Goal: Task Accomplishment & Management: Use online tool/utility

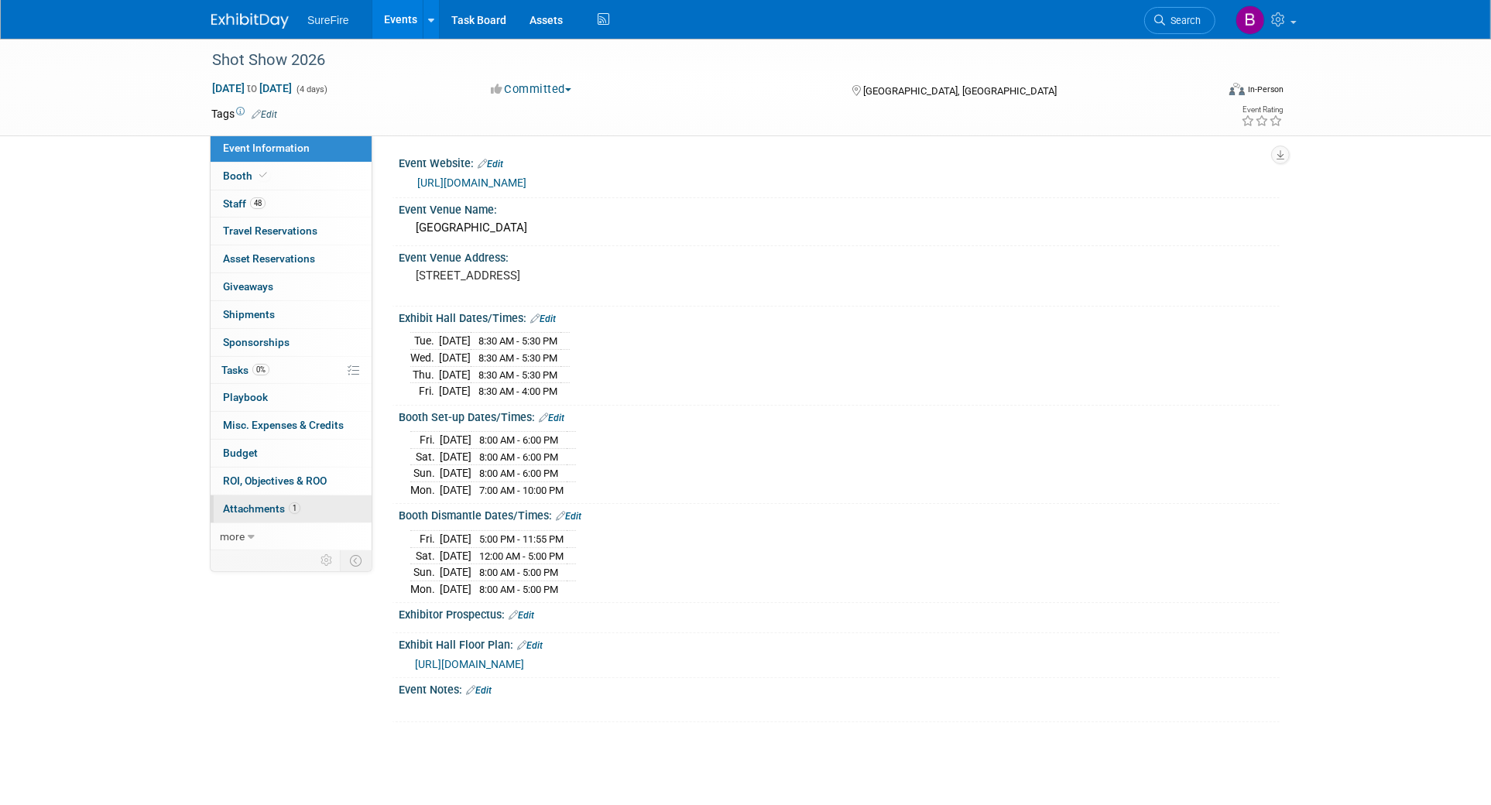
click at [287, 507] on span "Attachments 1" at bounding box center [261, 509] width 77 height 12
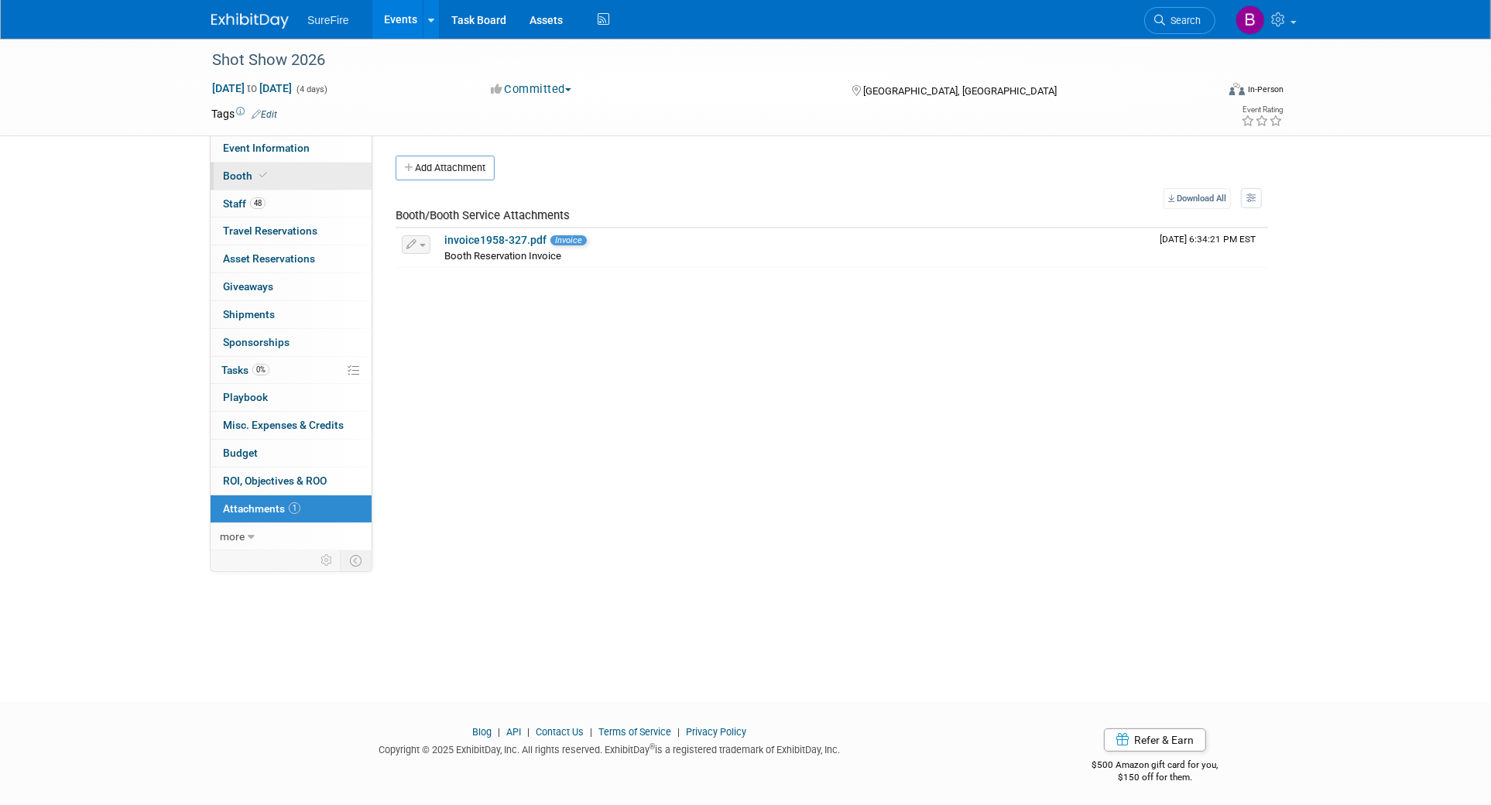
click at [314, 164] on link "Booth" at bounding box center [291, 176] width 161 height 27
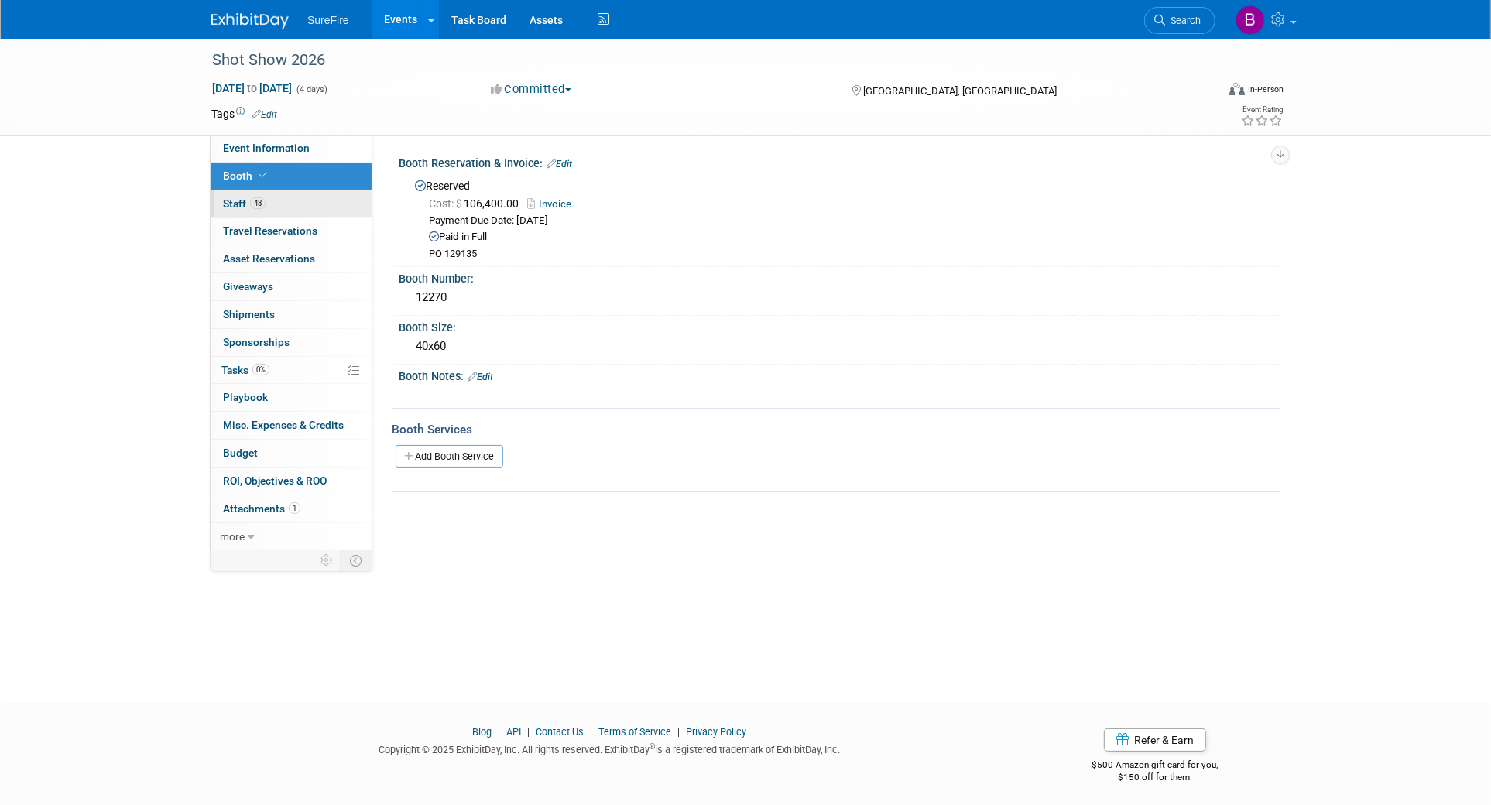
click at [314, 198] on link "48 Staff 48" at bounding box center [291, 203] width 161 height 27
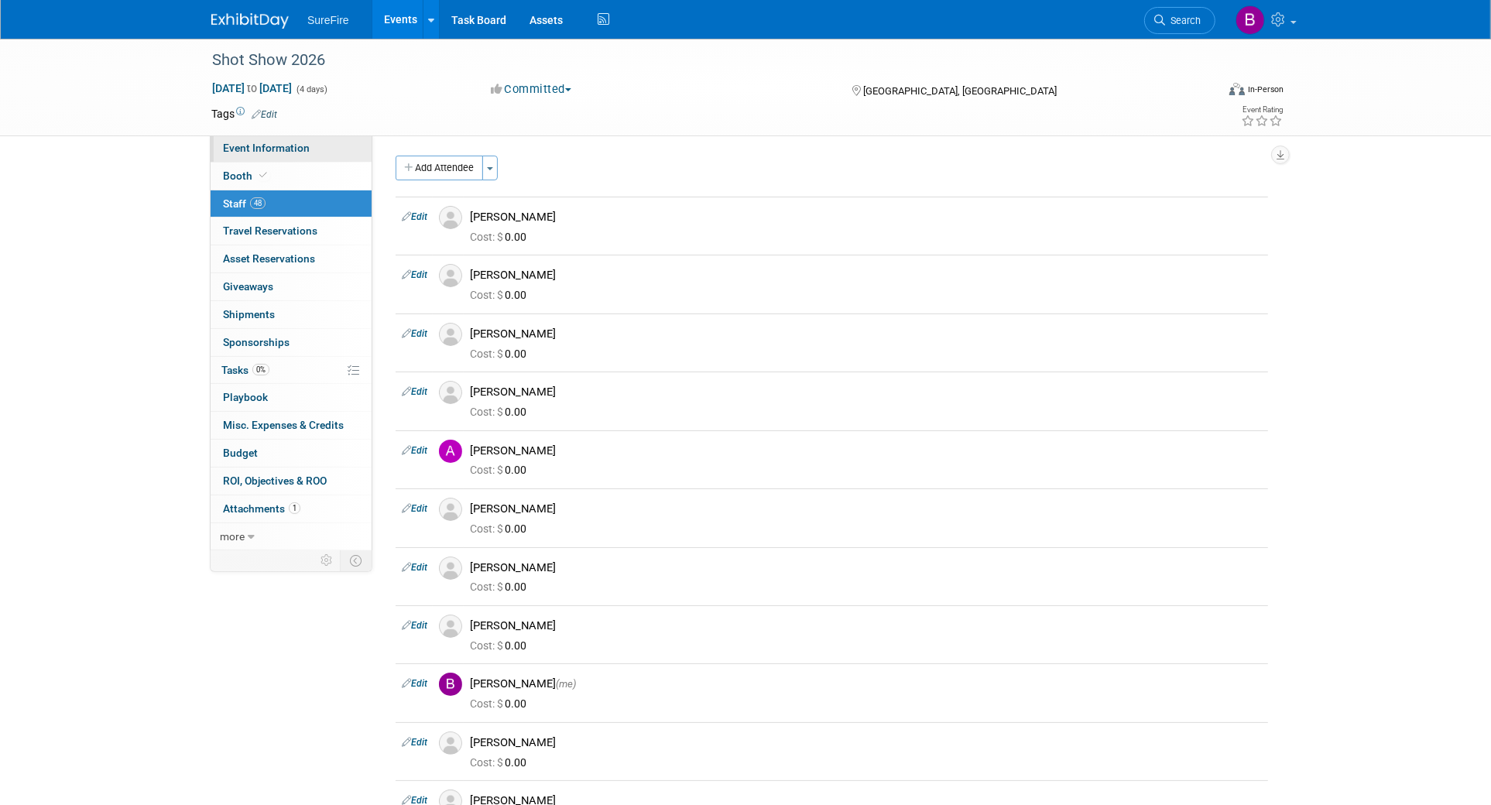
click at [319, 153] on link "Event Information" at bounding box center [291, 148] width 161 height 27
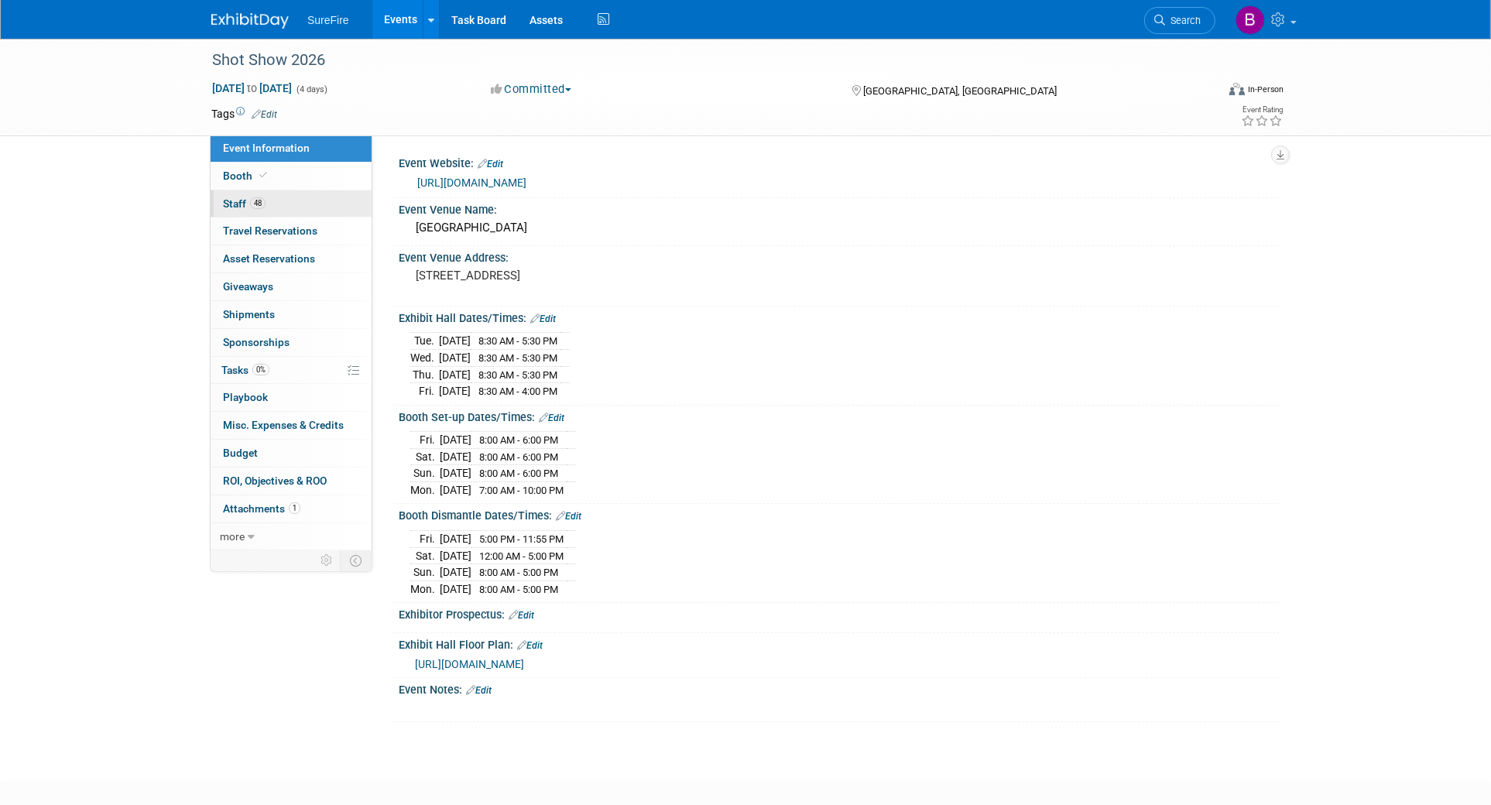
click at [319, 190] on link "48 Staff 48" at bounding box center [291, 203] width 161 height 27
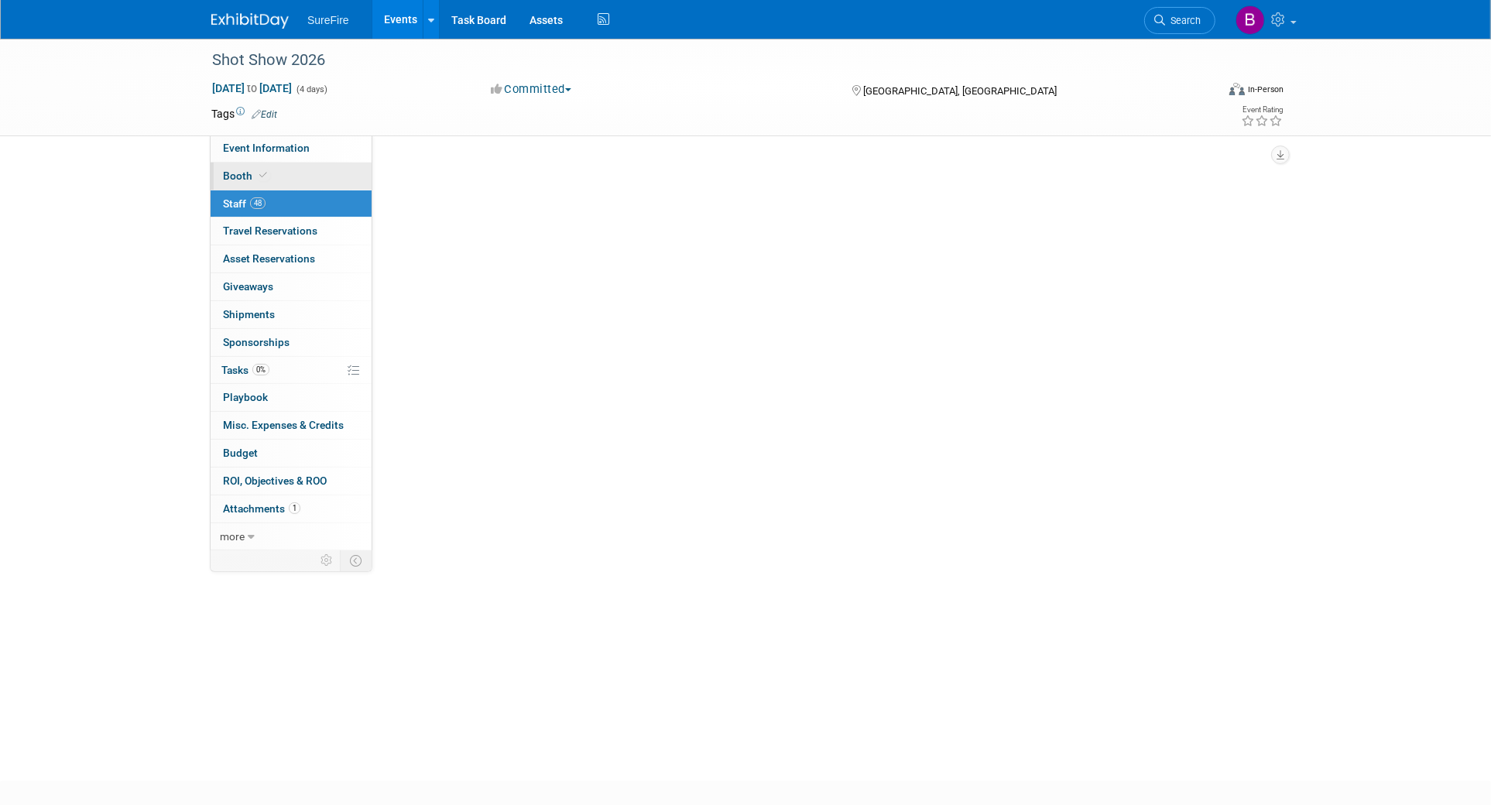
click at [323, 174] on link "Booth" at bounding box center [291, 176] width 161 height 27
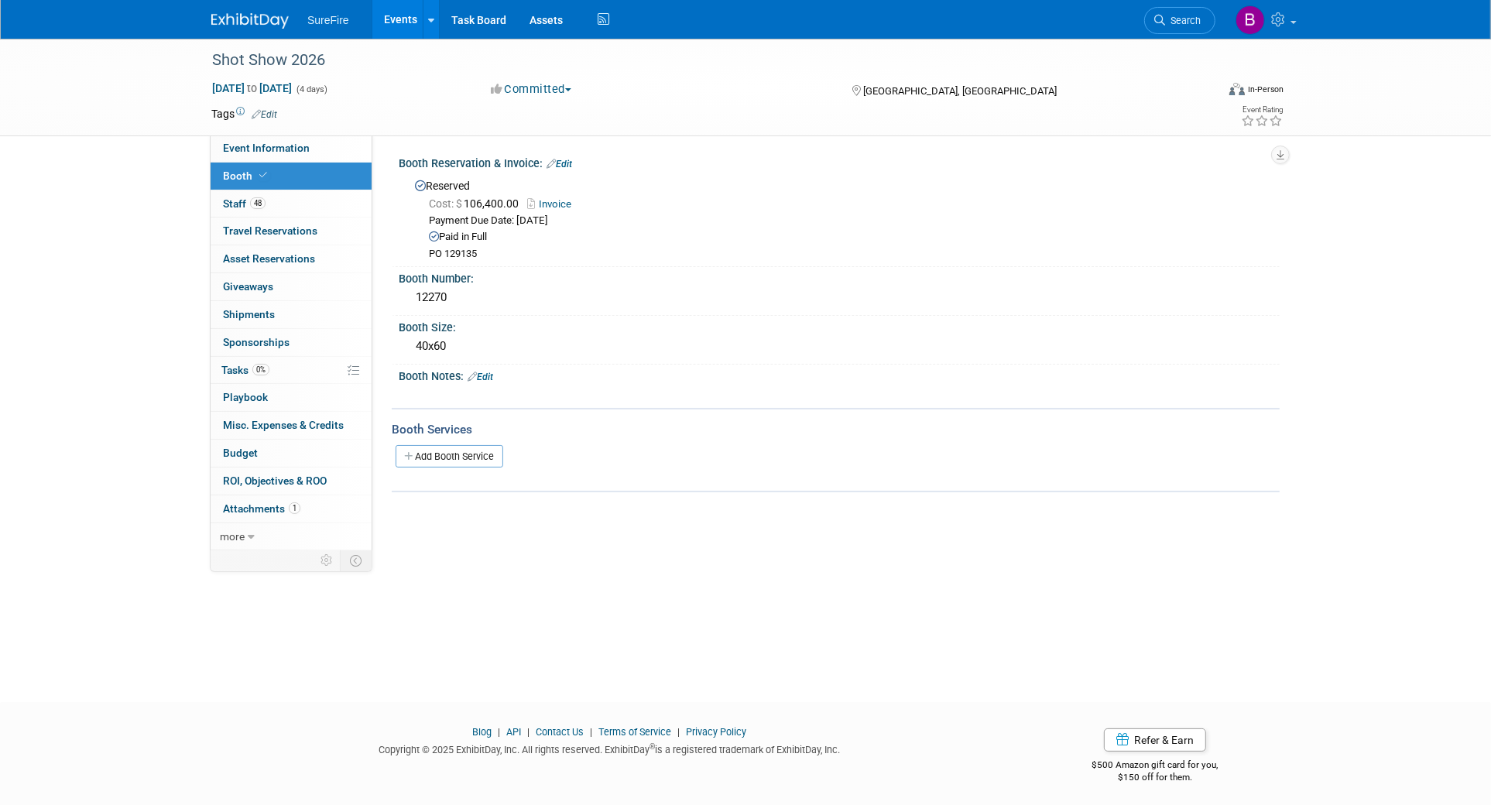
click at [444, 438] on div "Add Booth Service" at bounding box center [836, 456] width 888 height 36
click at [454, 462] on link "Add Booth Service" at bounding box center [450, 456] width 108 height 22
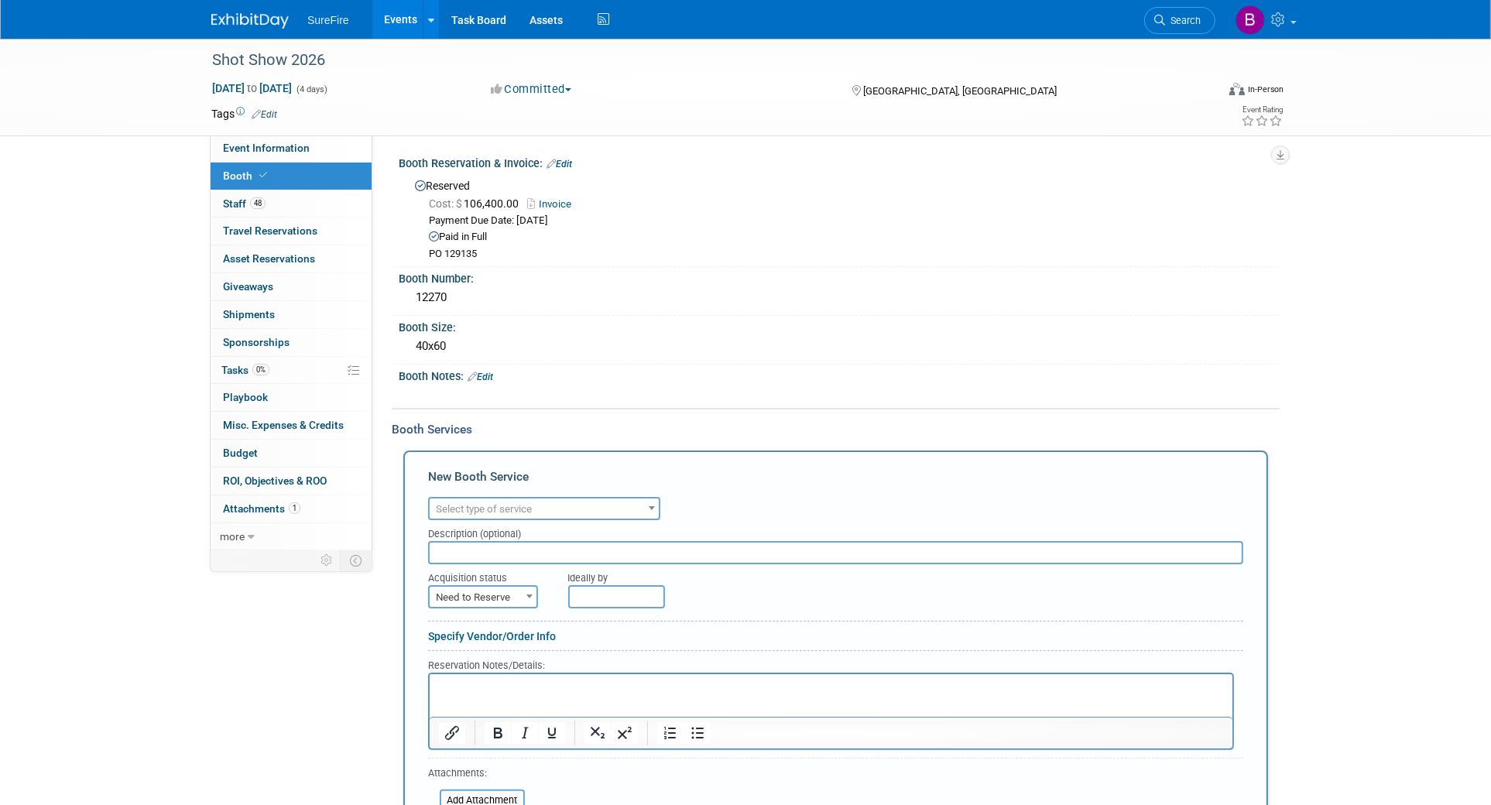
click at [517, 493] on div "Audio / Video Carpet / Flooring Catering / Food / Beverage Floral / Decorative …" at bounding box center [835, 506] width 815 height 27
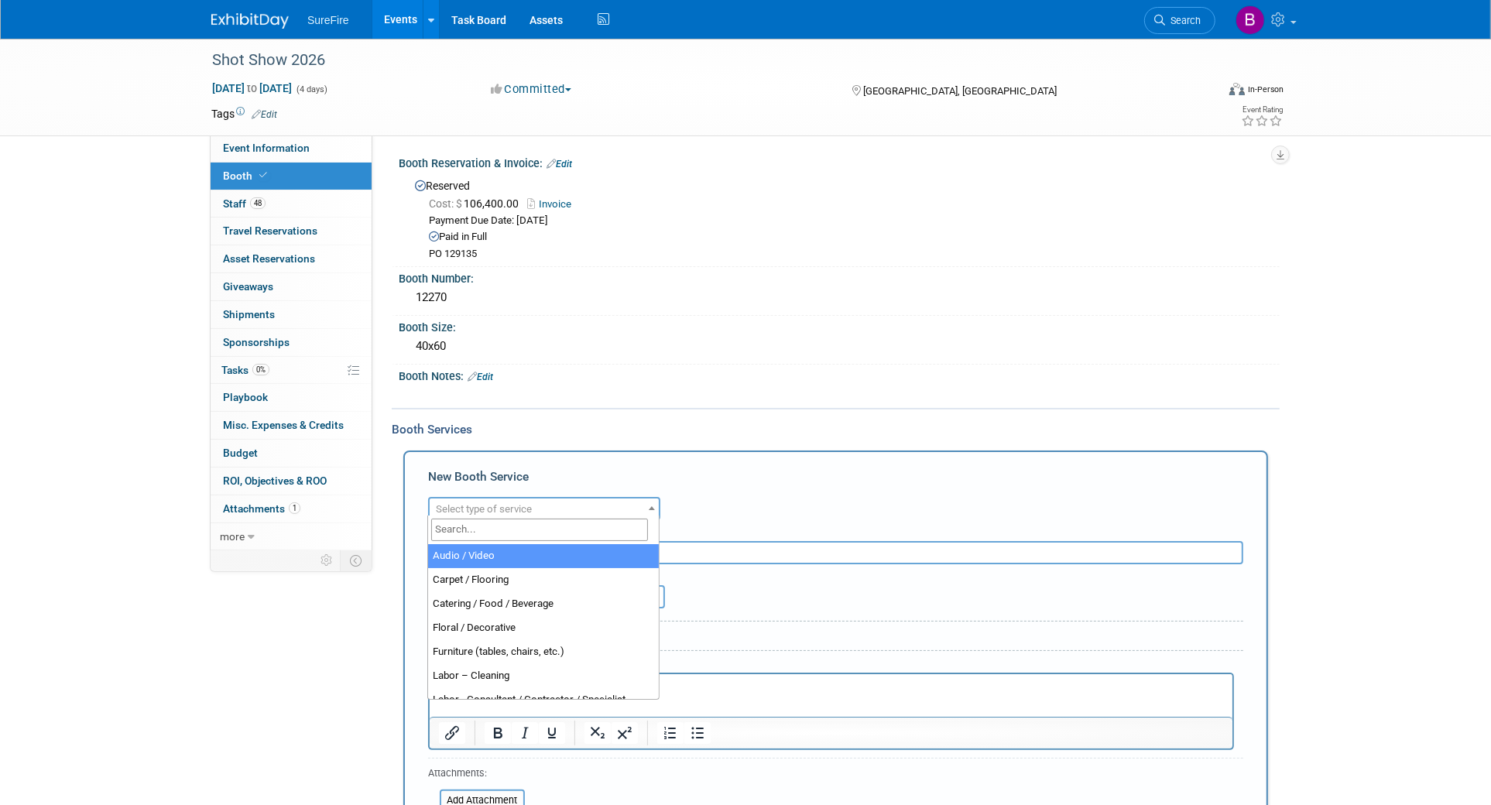
click at [528, 513] on span "Select type of service" at bounding box center [544, 510] width 229 height 22
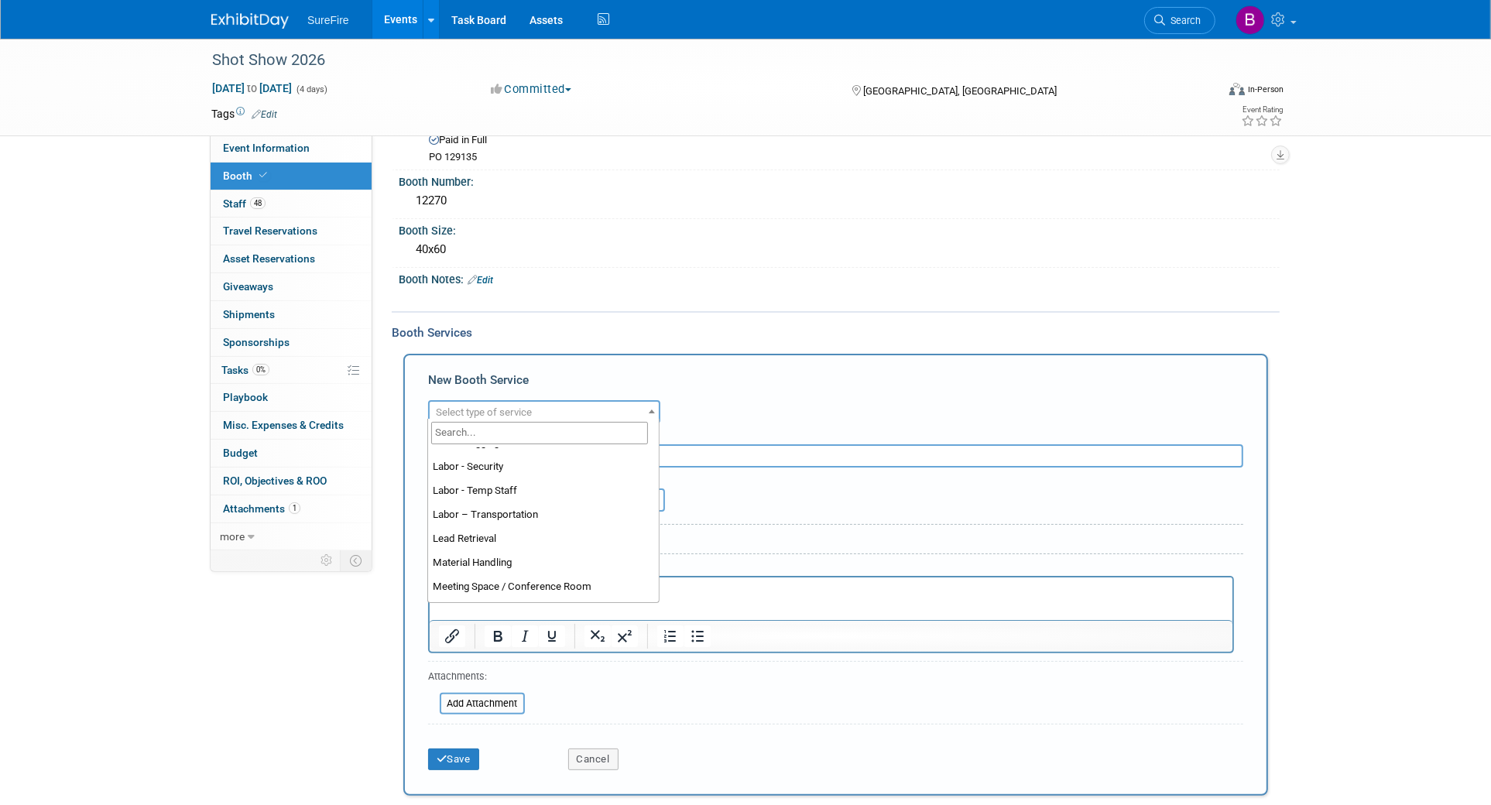
scroll to position [290, 0]
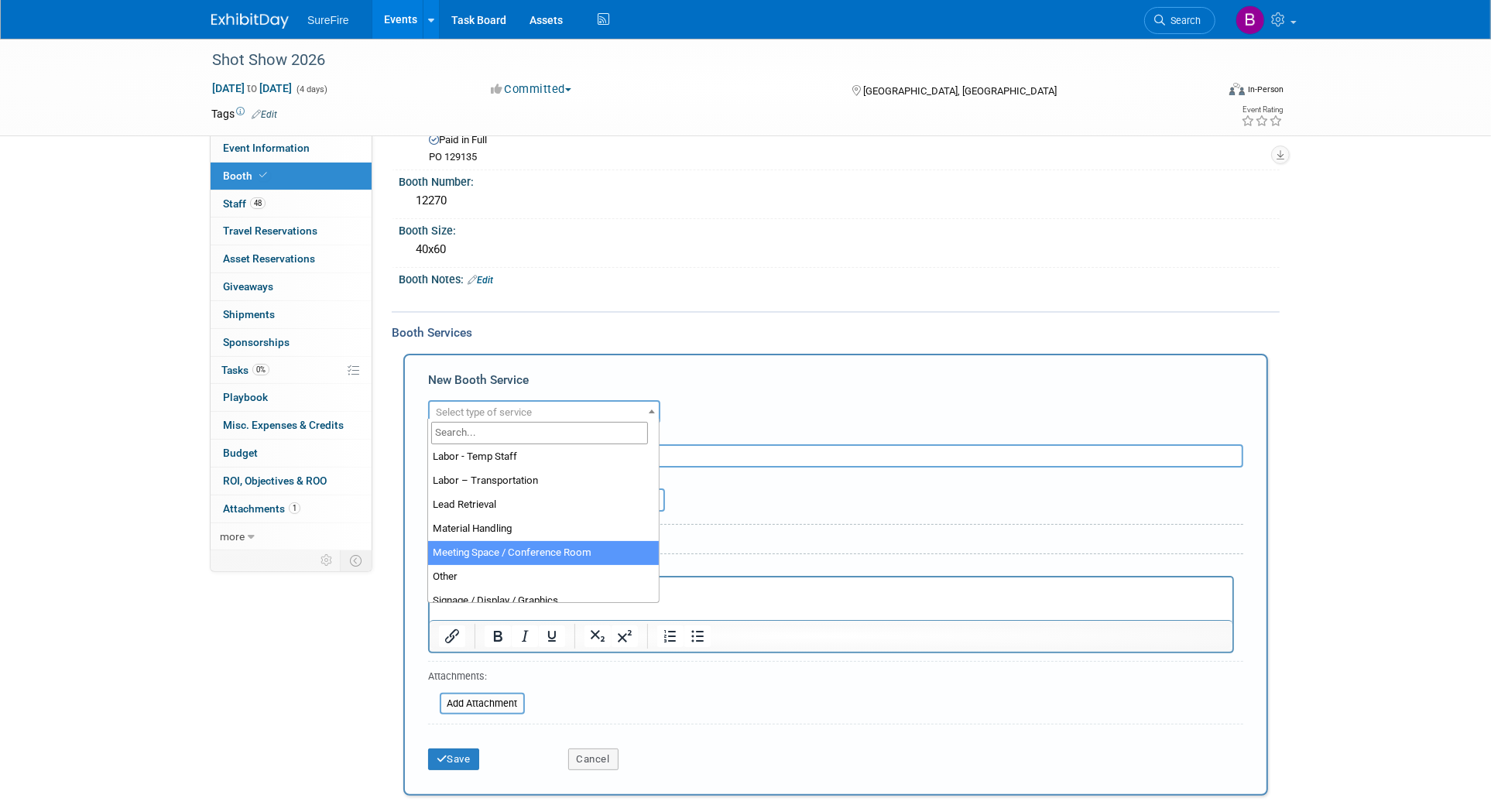
select select "20"
